Goal: Communication & Community: Answer question/provide support

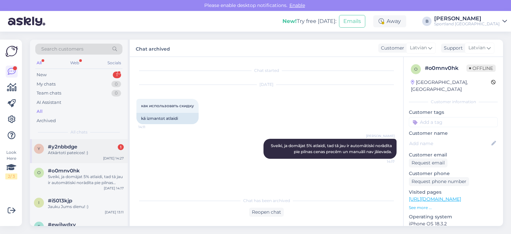
click at [71, 145] on span "#y2nbbdge" at bounding box center [62, 147] width 29 height 6
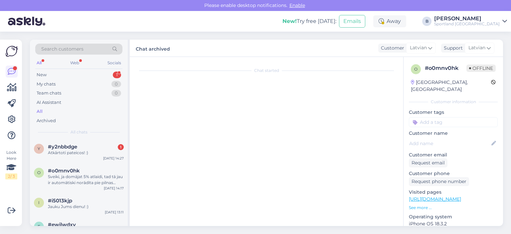
scroll to position [295, 0]
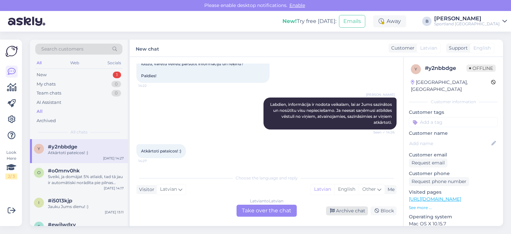
click at [347, 211] on div "Archive chat" at bounding box center [347, 210] width 42 height 9
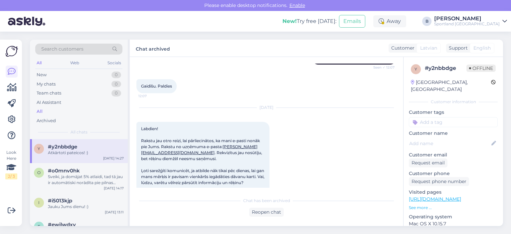
scroll to position [172, 0]
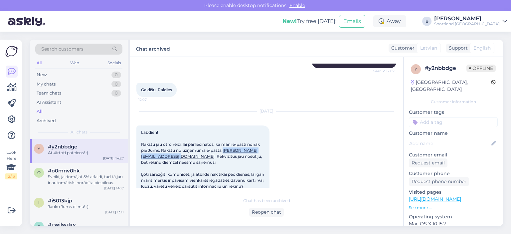
drag, startPoint x: 140, startPoint y: 156, endPoint x: 204, endPoint y: 159, distance: 63.9
click at [204, 159] on div "Labdien! Rakstu jau otro reizi, lai pārliecinātos, ka mani e-pasti nonāk pie Ju…" at bounding box center [202, 165] width 133 height 80
copy link "[PERSON_NAME][EMAIL_ADDRESS][DOMAIN_NAME]"
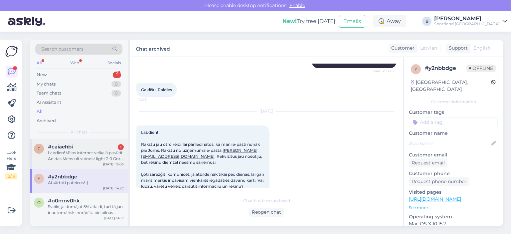
click at [83, 156] on div "Labdien! Vēlos internet veikalā pasūtīt Adidas Mens ultraboost light 2.0 Gore t…" at bounding box center [86, 156] width 76 height 12
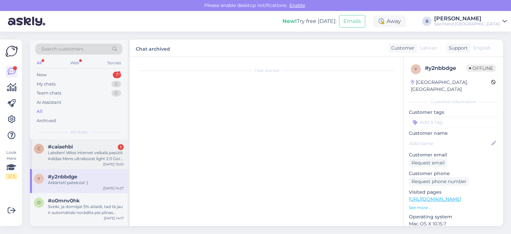
scroll to position [9, 0]
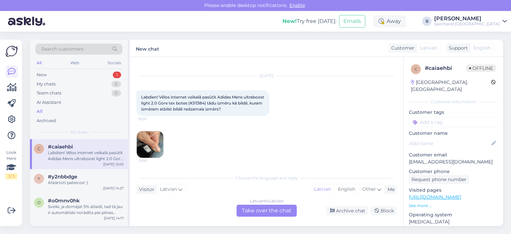
click at [156, 142] on img at bounding box center [150, 144] width 27 height 27
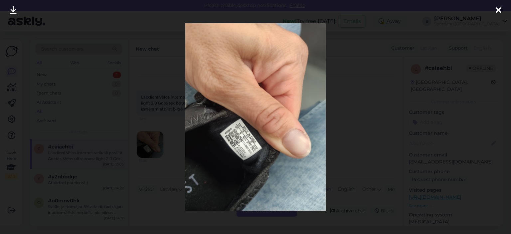
click at [340, 186] on div at bounding box center [255, 117] width 511 height 234
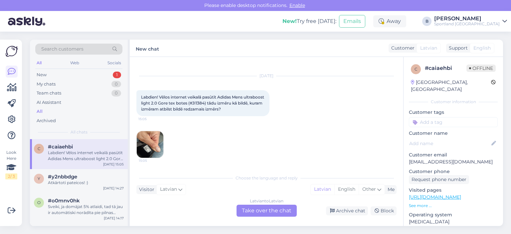
click at [219, 102] on span "Labdien! Vēlos internet veikalā pasūtīt Adidas Mens ultraboost light 2.0 Gore t…" at bounding box center [203, 102] width 124 height 17
copy span "JI1384"
click at [254, 207] on div "Latvian to Latvian Take over the chat" at bounding box center [266, 211] width 60 height 12
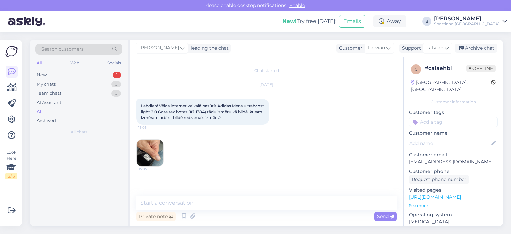
scroll to position [0, 0]
click at [251, 206] on textarea at bounding box center [266, 203] width 260 height 14
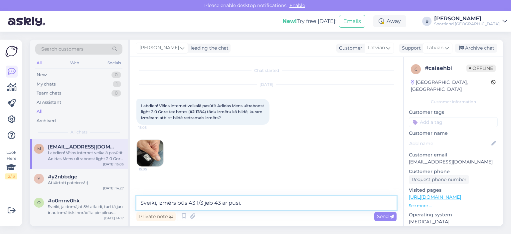
type textarea "Sveiki, izmērs būs 43 1/3 jeb 43 ar pusi."
click at [387, 220] on div "Send" at bounding box center [385, 216] width 22 height 9
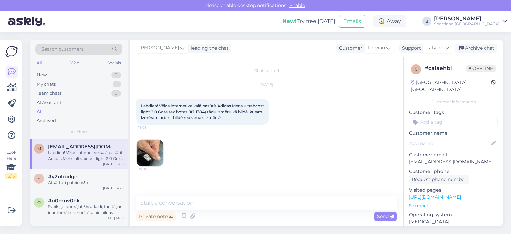
scroll to position [12, 0]
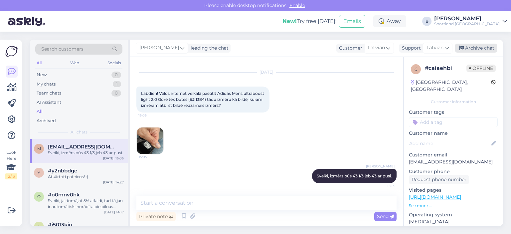
click at [472, 50] on div "Archive chat" at bounding box center [476, 48] width 42 height 9
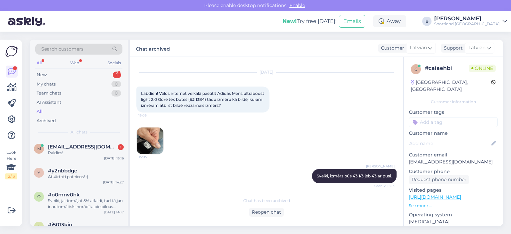
scroll to position [43, 0]
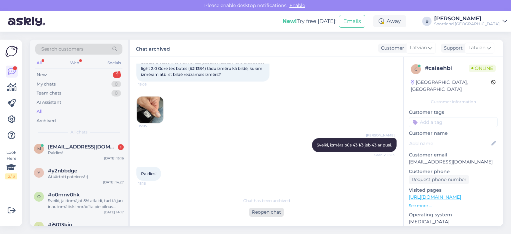
click at [259, 210] on div "Reopen chat" at bounding box center [266, 212] width 35 height 9
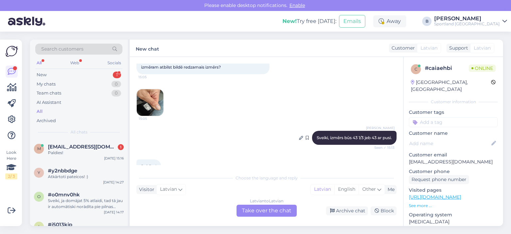
scroll to position [66, 0]
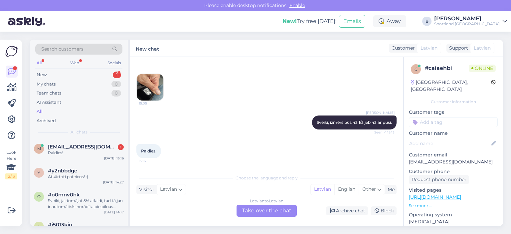
click at [278, 211] on div "Latvian to Latvian Take over the chat" at bounding box center [266, 211] width 60 height 12
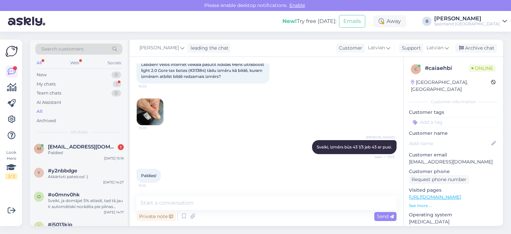
scroll to position [41, 0]
click at [64, 174] on div "Atkārtoti pateicos! :)" at bounding box center [86, 177] width 76 height 6
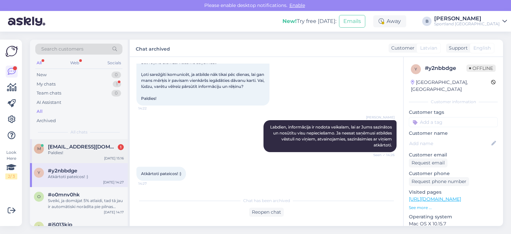
click at [71, 145] on span "[EMAIL_ADDRESS][DOMAIN_NAME]" at bounding box center [82, 147] width 69 height 6
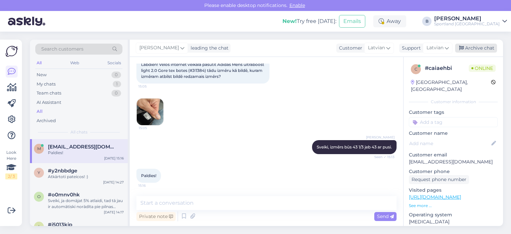
click at [465, 48] on div "Archive chat" at bounding box center [476, 48] width 42 height 9
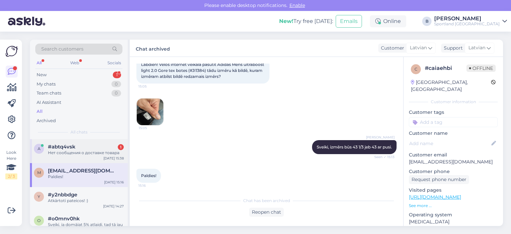
click at [83, 153] on div "Нет сообщения о доставке товара" at bounding box center [86, 153] width 76 height 6
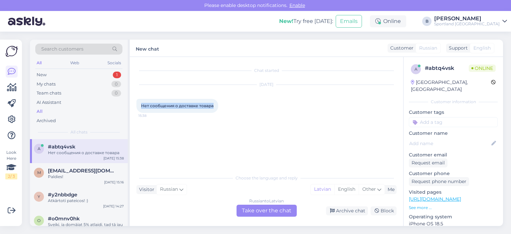
drag, startPoint x: 214, startPoint y: 105, endPoint x: 138, endPoint y: 105, distance: 75.2
click at [138, 105] on div "Нет сообщения о доставке товара 15:38" at bounding box center [177, 106] width 82 height 14
copy span "Нет сообщения о доставке товара"
click at [268, 212] on div "Russian to Latvian Take over the chat" at bounding box center [266, 211] width 60 height 12
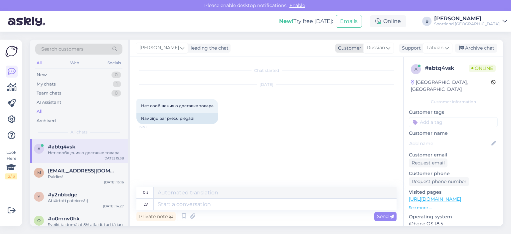
click at [380, 48] on span "Russian" at bounding box center [376, 47] width 18 height 7
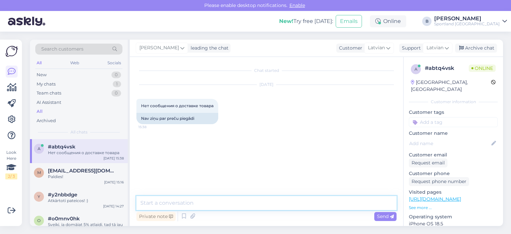
click at [254, 202] on textarea at bounding box center [266, 203] width 260 height 14
type textarea "Sveiki, kāds ir pasūtījuma numurs?"
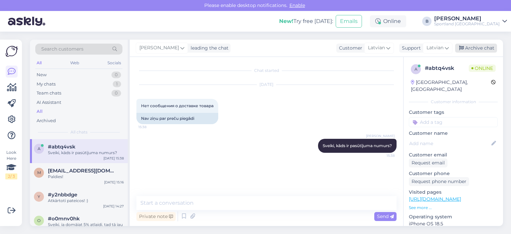
click at [483, 49] on div "Archive chat" at bounding box center [476, 48] width 42 height 9
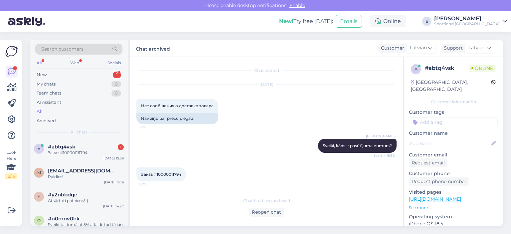
scroll to position [1, 0]
click at [166, 172] on span "Заказ #10000011794" at bounding box center [161, 173] width 40 height 5
copy div "10000011794 15:39"
click at [274, 211] on div "Reopen chat" at bounding box center [266, 212] width 35 height 9
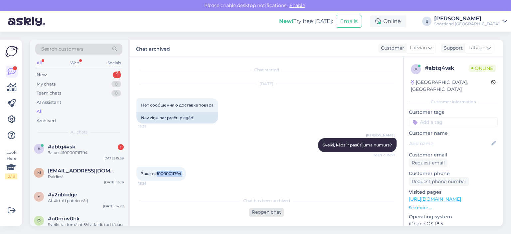
scroll to position [8, 0]
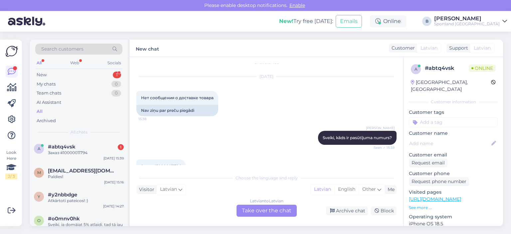
click at [269, 213] on div "Latvian to Latvian Take over the chat" at bounding box center [266, 211] width 60 height 12
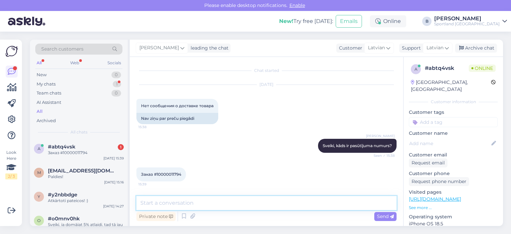
click at [234, 205] on textarea at bounding box center [266, 203] width 260 height 14
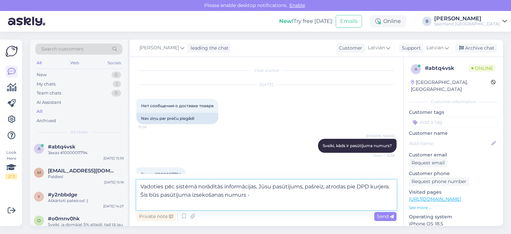
paste textarea "05757995521362"
type textarea "Vadoties pēc sistēmā norādītās informācijas, Jūsu pasūtījums, pašreiz, atrodas …"
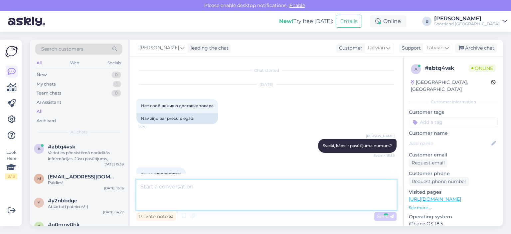
scroll to position [39, 0]
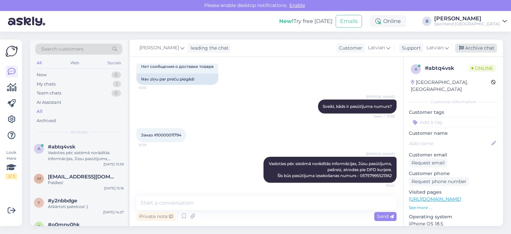
click at [472, 50] on div "Archive chat" at bounding box center [476, 48] width 42 height 9
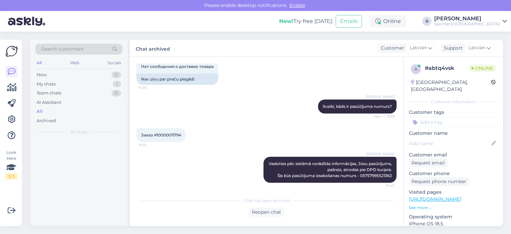
scroll to position [41, 0]
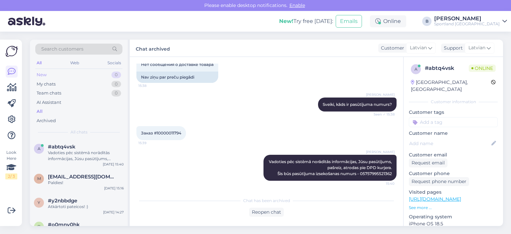
click at [55, 71] on div "New 0" at bounding box center [78, 74] width 87 height 9
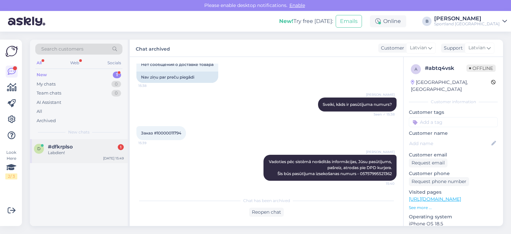
click at [65, 145] on span "#dfkrplso" at bounding box center [60, 147] width 25 height 6
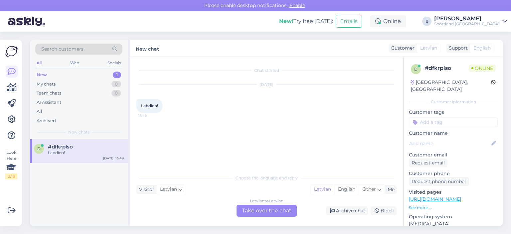
click at [282, 212] on div "Latvian to Latvian Take over the chat" at bounding box center [266, 211] width 60 height 12
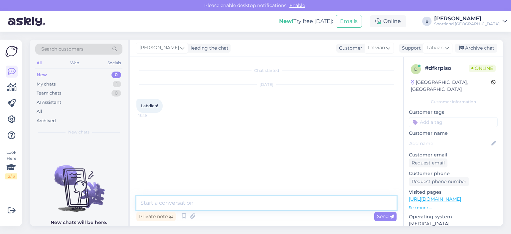
click at [272, 198] on textarea at bounding box center [266, 203] width 260 height 14
type textarea "Labdien, kā varam Jums palīdzēt?"
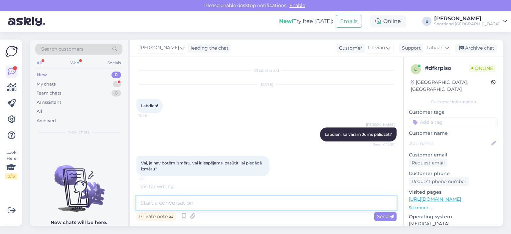
type textarea "n"
type textarea "Nē, diemžēl, nebūs iespējams."
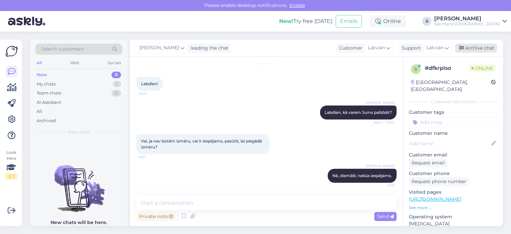
click at [480, 47] on div "Archive chat" at bounding box center [476, 48] width 42 height 9
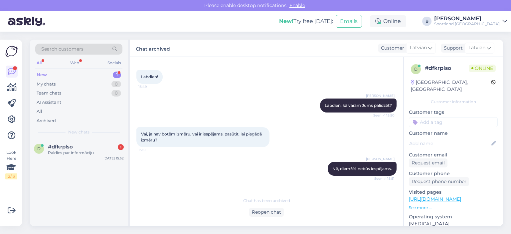
scroll to position [53, 0]
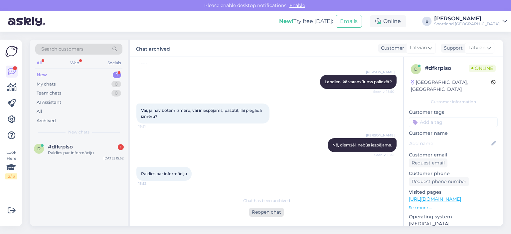
click at [271, 213] on div "Reopen chat" at bounding box center [266, 212] width 35 height 9
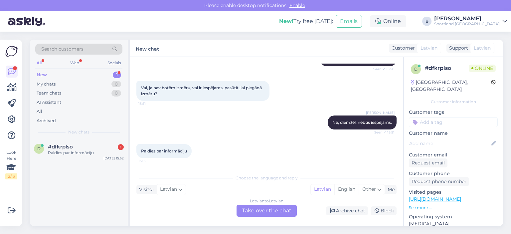
click at [281, 210] on div "Latvian to Latvian Take over the chat" at bounding box center [266, 211] width 60 height 12
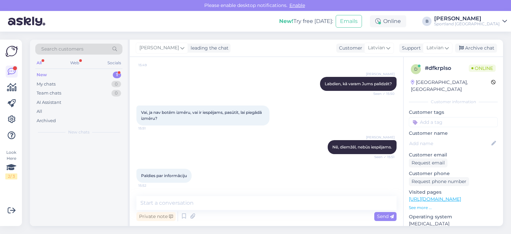
scroll to position [51, 0]
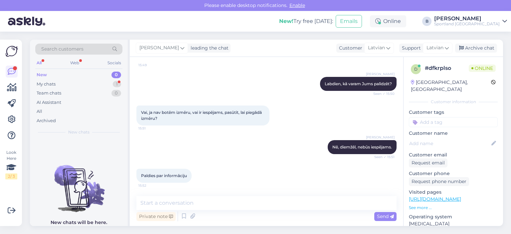
click at [60, 78] on div "New 0" at bounding box center [78, 74] width 87 height 9
click at [52, 81] on div "My chats" at bounding box center [46, 84] width 19 height 7
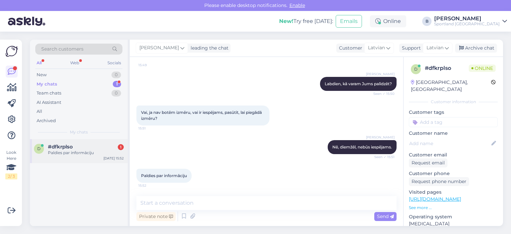
click at [70, 146] on span "#dfkrplso" at bounding box center [60, 147] width 25 height 6
click at [487, 46] on div "Archive chat" at bounding box center [476, 48] width 42 height 9
